Goal: Browse casually: Explore the website without a specific task or goal

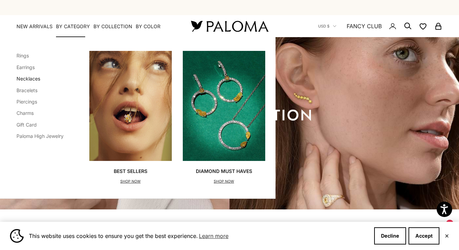
click at [34, 79] on link "Necklaces" at bounding box center [28, 79] width 24 height 6
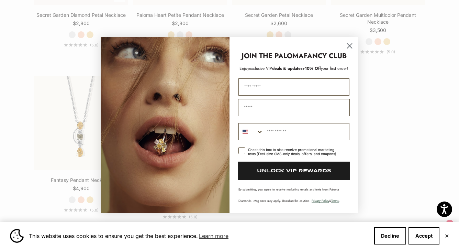
scroll to position [786, 0]
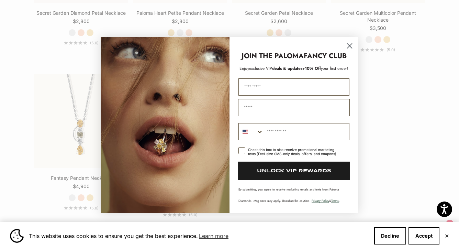
click at [348, 47] on circle "Close dialog" at bounding box center [349, 45] width 11 height 11
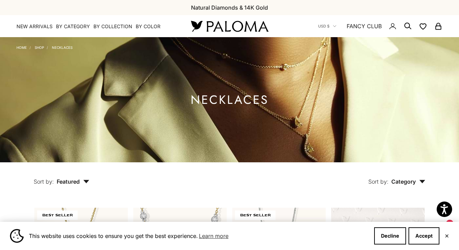
scroll to position [0, 0]
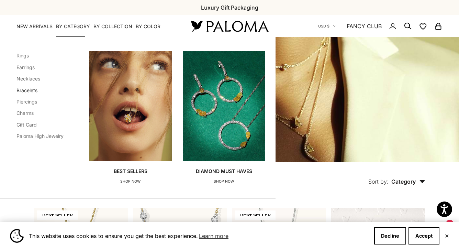
click at [30, 90] on link "Bracelets" at bounding box center [26, 90] width 21 height 6
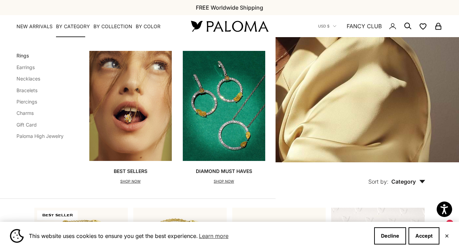
click at [25, 56] on link "Rings" at bounding box center [22, 56] width 12 height 6
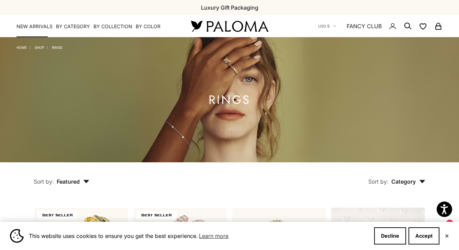
click at [47, 25] on link "NEW ARRIVALS" at bounding box center [34, 26] width 36 height 7
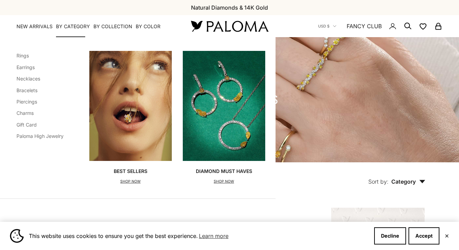
click at [70, 24] on summary "By Category" at bounding box center [73, 26] width 34 height 7
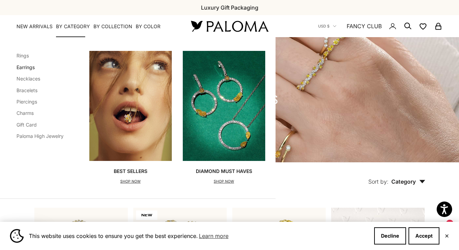
click at [30, 67] on link "Earrings" at bounding box center [25, 67] width 18 height 6
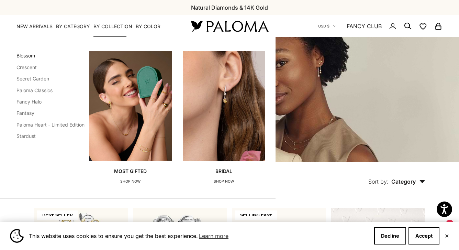
click at [32, 55] on link "Blossom" at bounding box center [25, 56] width 19 height 6
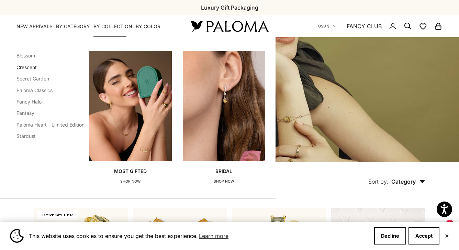
click at [25, 69] on link "Crescent" at bounding box center [26, 67] width 20 height 6
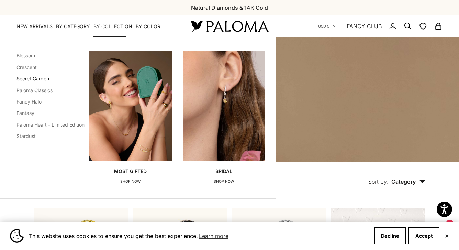
click at [36, 81] on link "Secret Garden" at bounding box center [32, 79] width 33 height 6
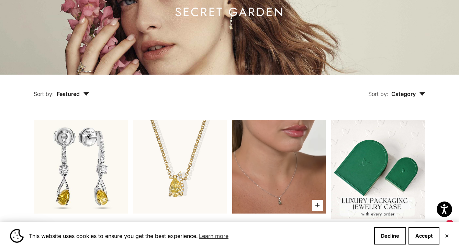
scroll to position [89, 0]
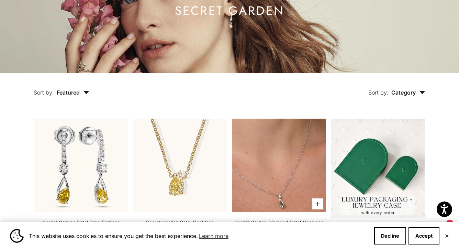
click at [288, 164] on video "#YellowGold\a#RoseGold\a#WhiteGold" at bounding box center [278, 165] width 93 height 93
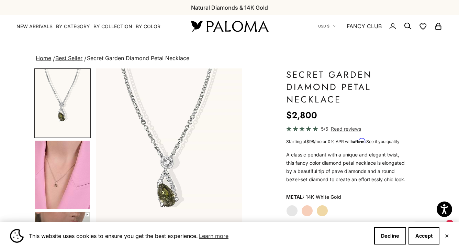
click at [62, 185] on img "Go to item 4" at bounding box center [62, 175] width 55 height 68
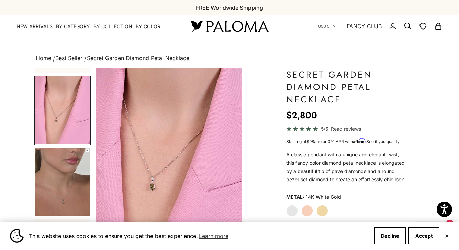
scroll to position [65, 0]
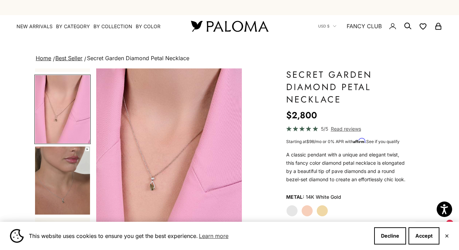
click at [70, 200] on img "Go to item 5" at bounding box center [62, 180] width 55 height 68
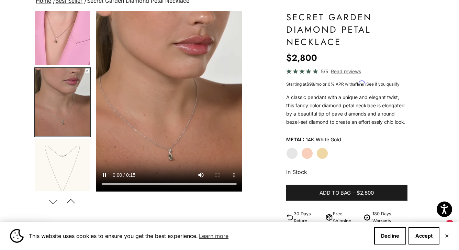
scroll to position [50, 0]
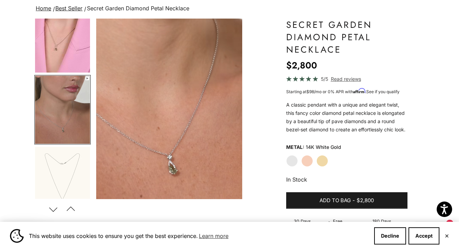
click at [56, 59] on img "Go to item 4" at bounding box center [62, 38] width 55 height 68
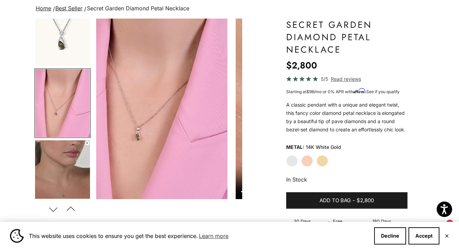
scroll to position [0, 154]
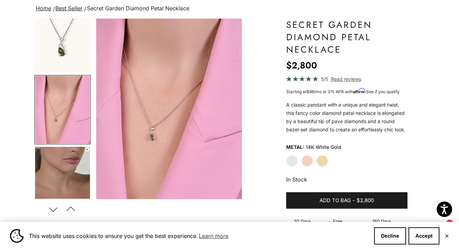
click at [64, 132] on img "Go to item 4" at bounding box center [62, 110] width 55 height 68
click at [65, 37] on img "Go to item 1" at bounding box center [62, 38] width 55 height 68
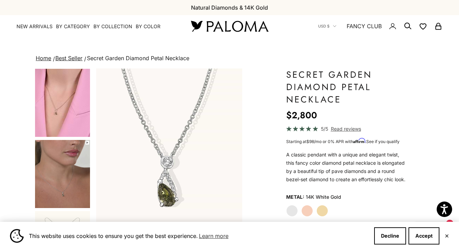
scroll to position [0, 0]
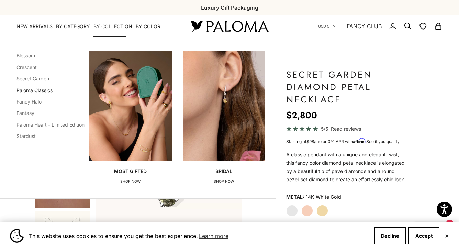
click at [43, 91] on link "Paloma Classics" at bounding box center [34, 90] width 36 height 6
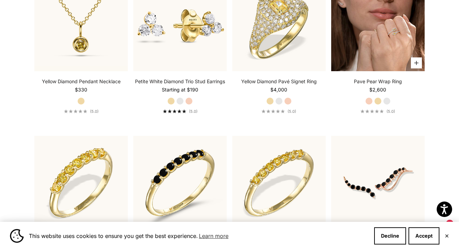
scroll to position [1666, 0]
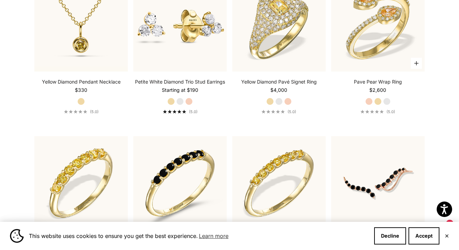
click at [386, 105] on label "White Gold" at bounding box center [387, 102] width 8 height 8
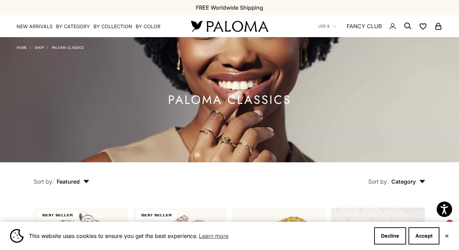
scroll to position [0, 0]
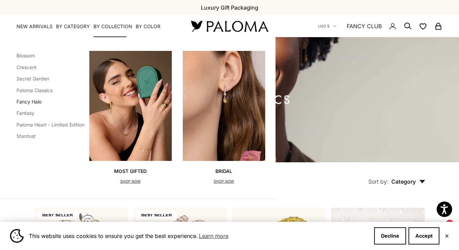
click at [37, 100] on link "Fancy Halo" at bounding box center [28, 102] width 25 height 6
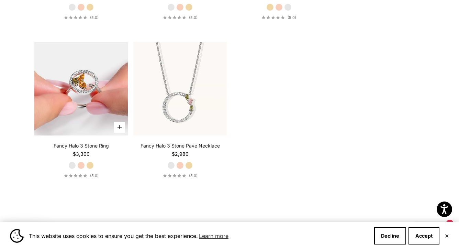
scroll to position [324, 0]
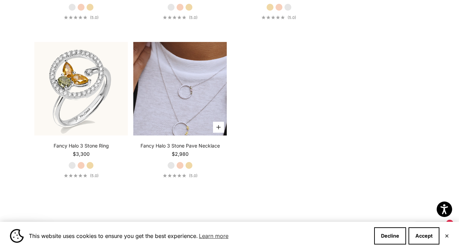
click at [196, 108] on video "#YellowGold\a#RoseGold\a#WhiteGold" at bounding box center [179, 88] width 93 height 93
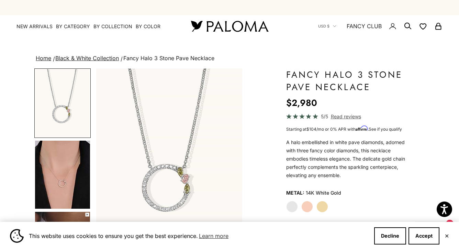
click at [71, 173] on img "Go to item 4" at bounding box center [62, 175] width 55 height 68
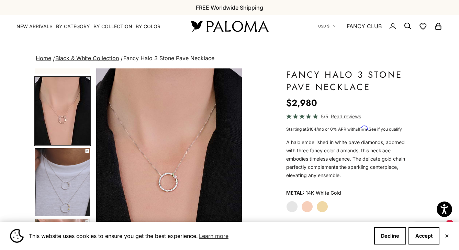
scroll to position [66, 0]
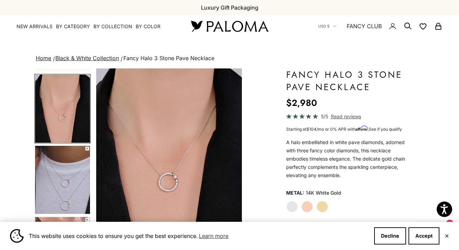
click at [70, 191] on img "Go to item 5" at bounding box center [62, 180] width 55 height 68
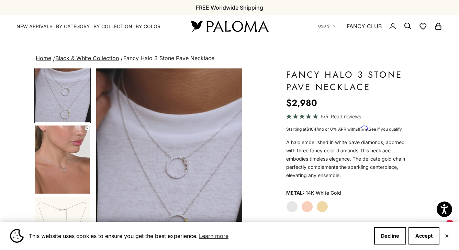
scroll to position [158, 0]
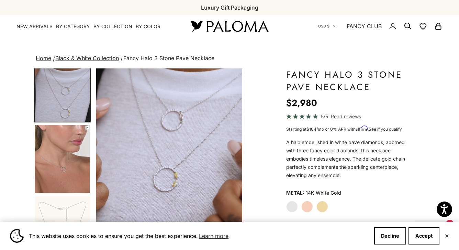
click at [52, 168] on img "Go to item 6" at bounding box center [62, 159] width 55 height 68
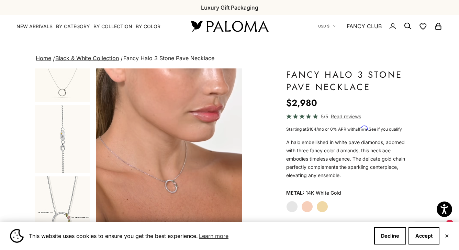
scroll to position [320, 0]
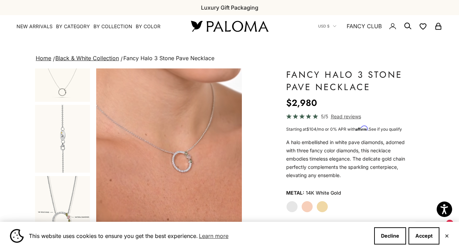
click at [59, 144] on img "Go to item 8" at bounding box center [62, 139] width 55 height 68
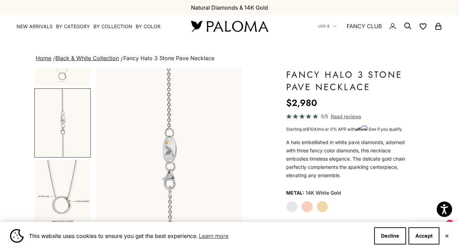
scroll to position [337, 0]
click at [65, 186] on img "Go to item 11" at bounding box center [62, 193] width 55 height 68
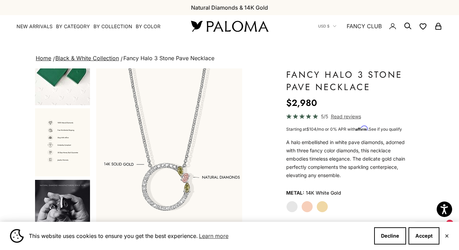
scroll to position [672, 0]
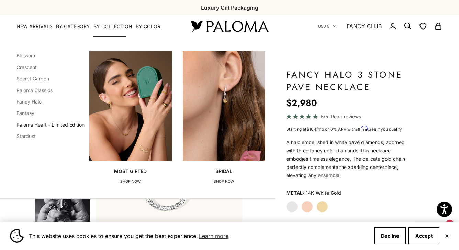
click at [37, 126] on link "Paloma Heart - Limited Edition" at bounding box center [50, 125] width 68 height 6
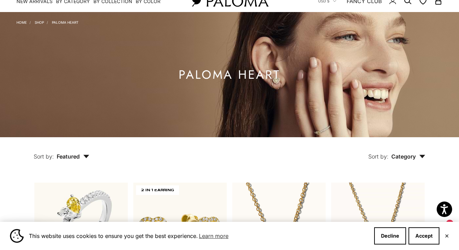
scroll to position [5, 0]
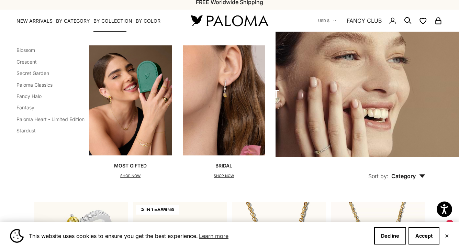
click at [30, 133] on li "Stardust" at bounding box center [50, 130] width 68 height 9
click at [30, 131] on link "Stardust" at bounding box center [25, 131] width 19 height 6
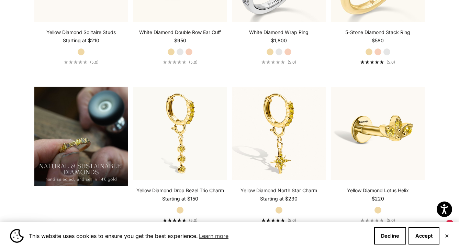
scroll to position [254, 0]
